Goal: Check status: Check status

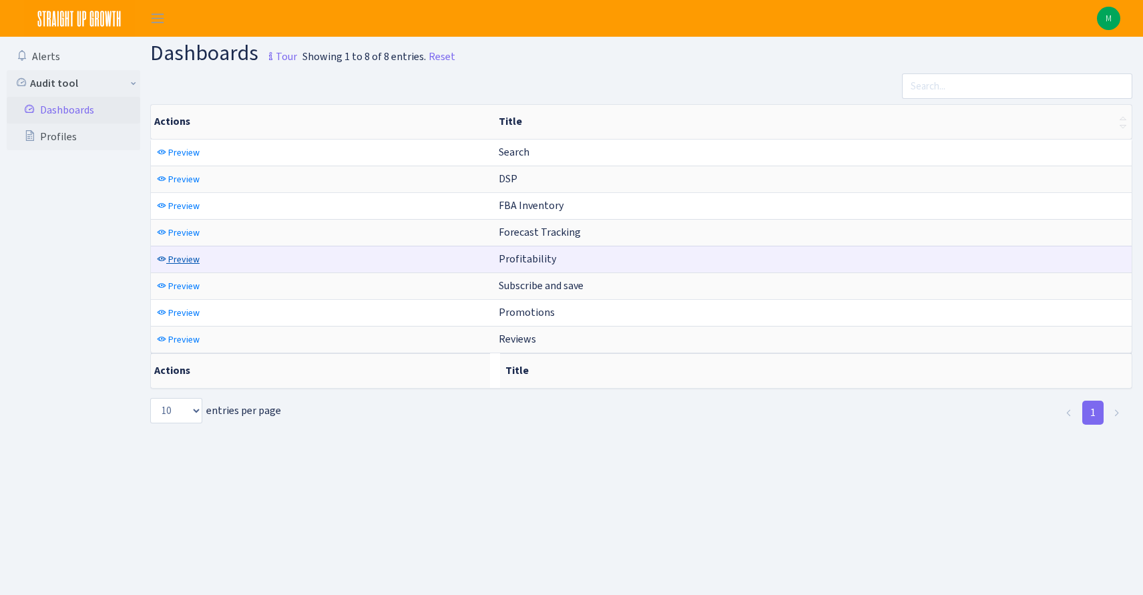
click at [189, 255] on span "Preview" at bounding box center [183, 259] width 31 height 13
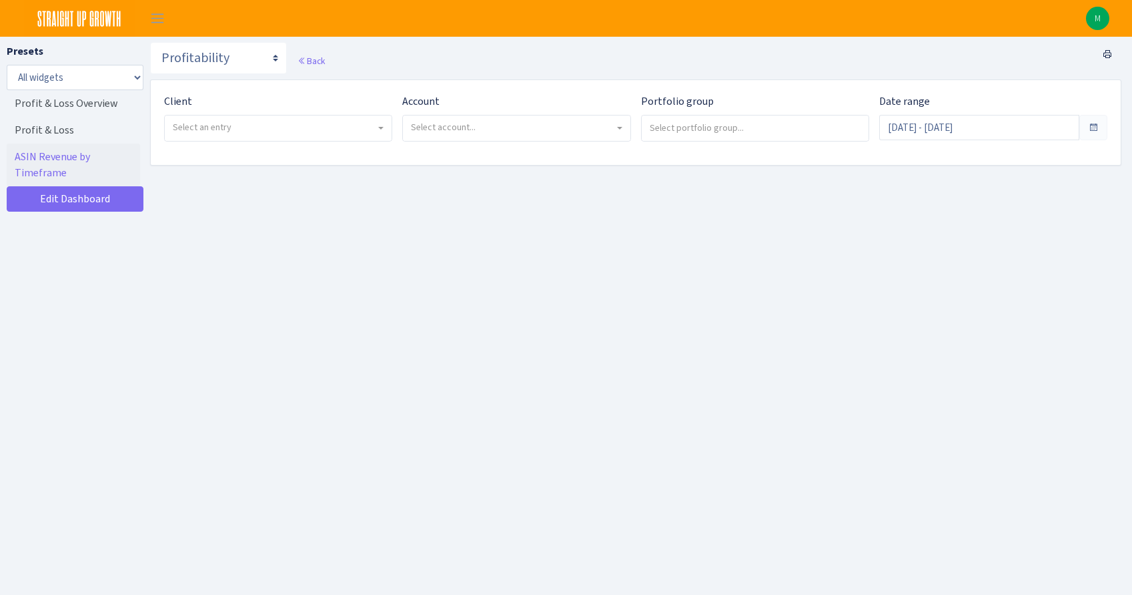
click at [259, 123] on span "Select an entry" at bounding box center [274, 127] width 203 height 13
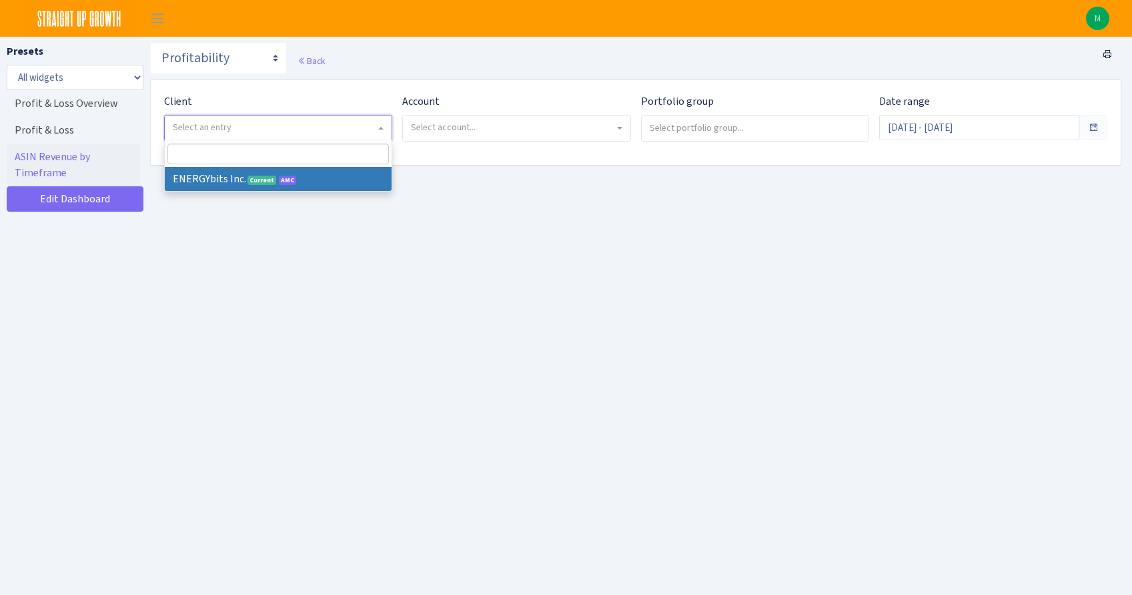
select select "298"
select select
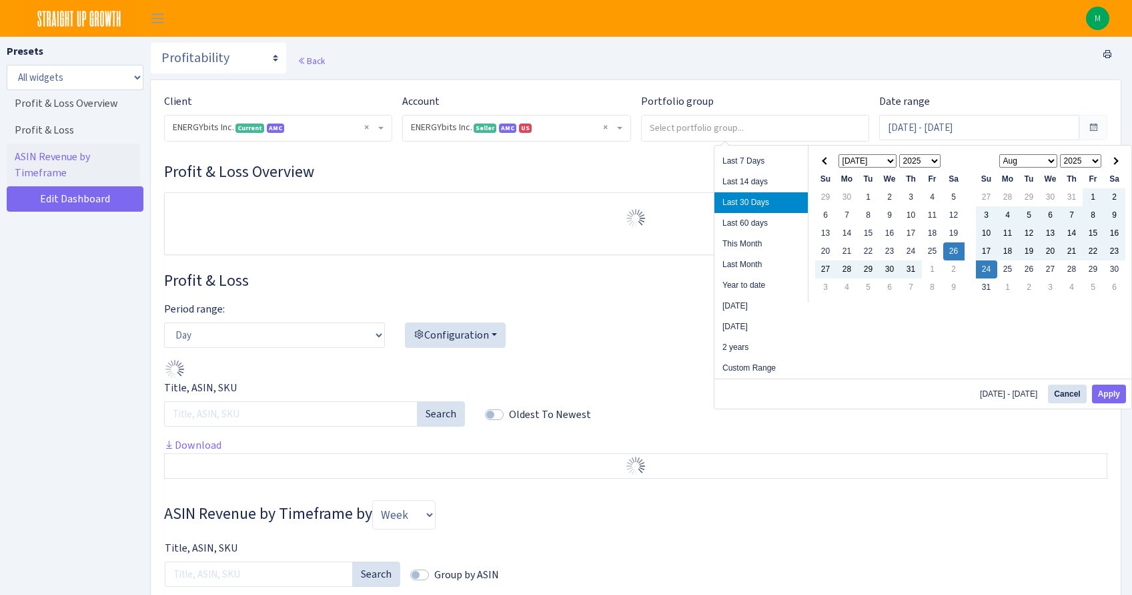
select select "416446232500569"
click at [974, 133] on input "Jul 26, 2025 - Aug 24, 2025" at bounding box center [980, 127] width 200 height 25
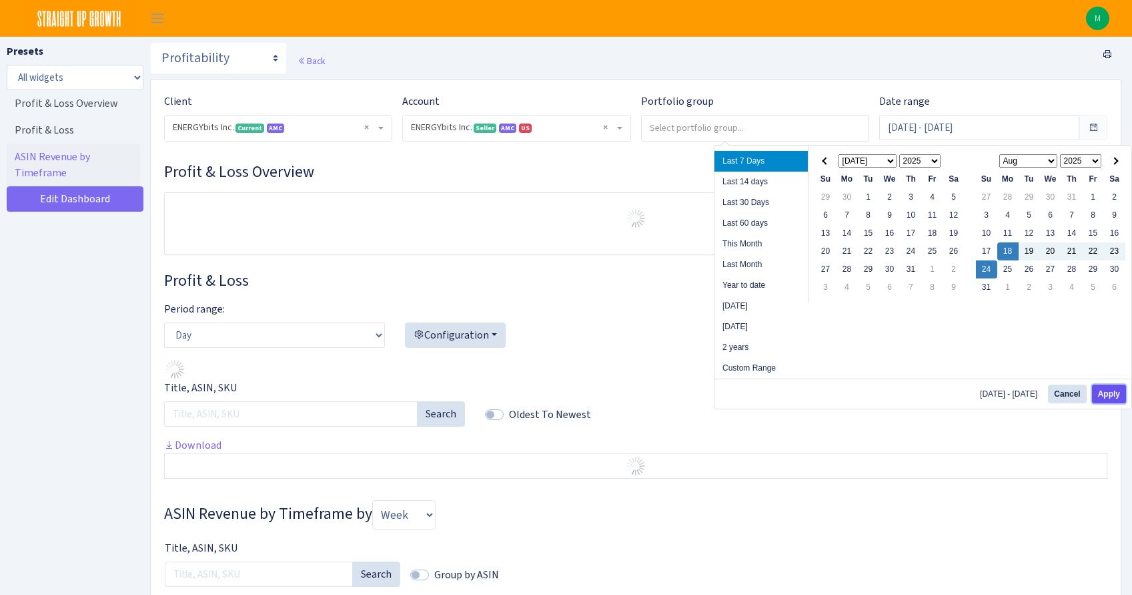
click at [1114, 389] on button "Apply" at bounding box center [1109, 393] width 34 height 19
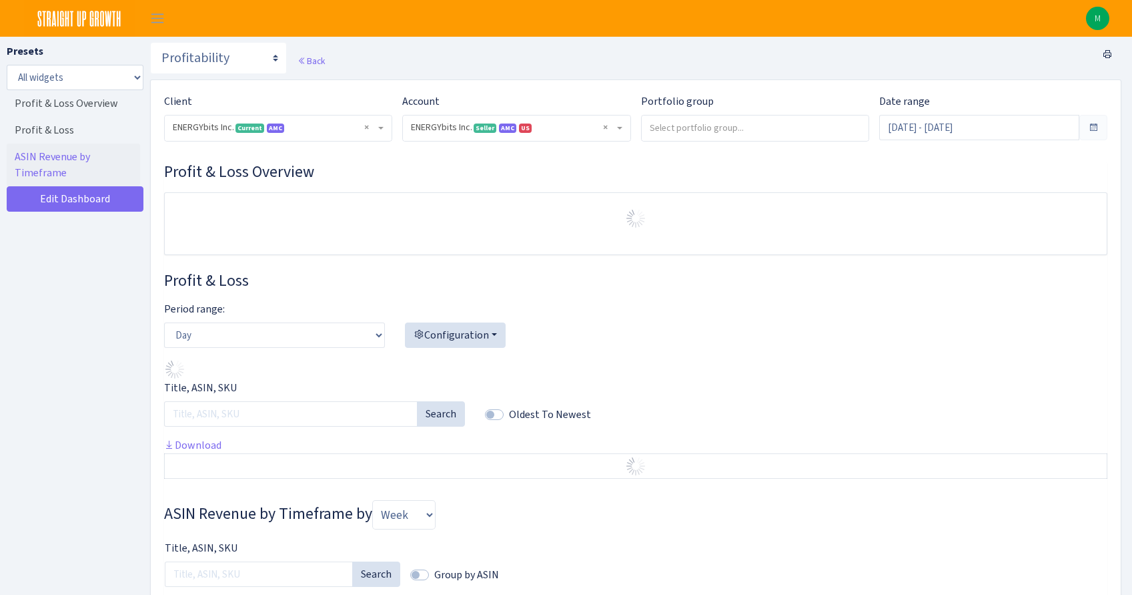
type input "Aug 18, 2025 - Aug 24, 2025"
select select "416446232500569"
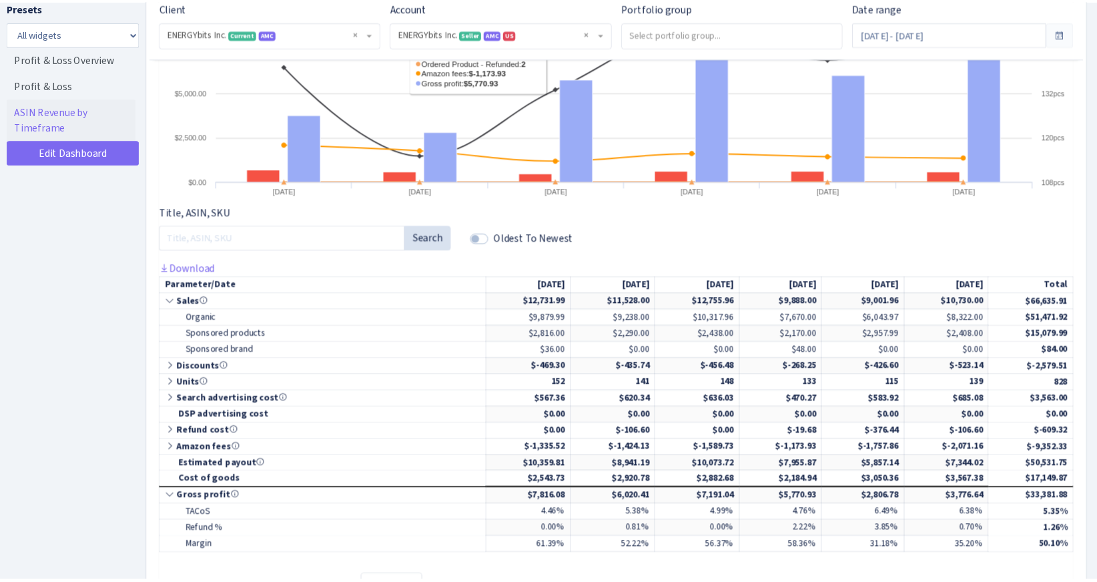
scroll to position [491, 0]
